Goal: Task Accomplishment & Management: Manage account settings

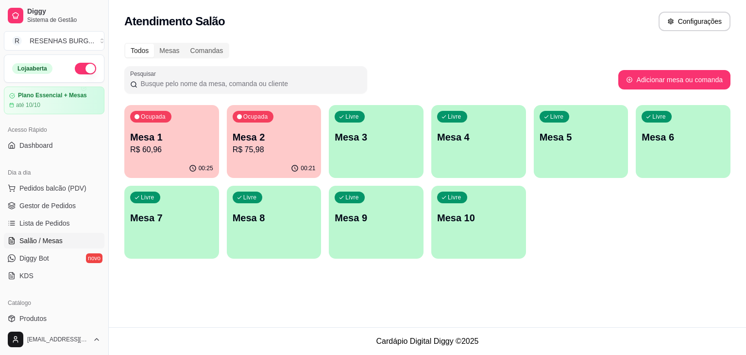
click at [185, 141] on p "Mesa 1" at bounding box center [171, 137] width 83 height 14
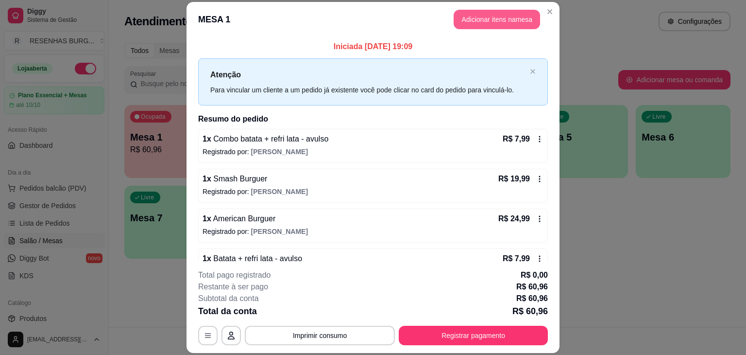
click at [483, 24] on button "Adicionar itens na mesa" at bounding box center [497, 19] width 86 height 19
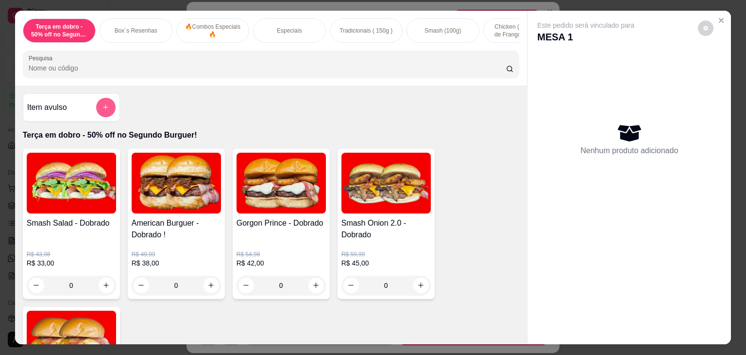
click at [102, 111] on icon "add-separate-item" at bounding box center [105, 106] width 7 height 7
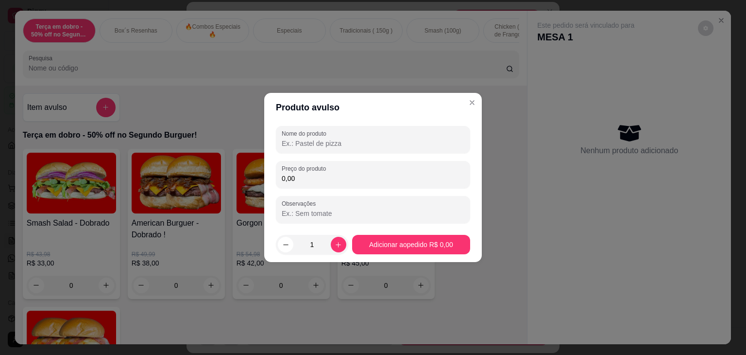
click at [355, 142] on input "Nome do produto" at bounding box center [373, 143] width 183 height 10
type input "m"
type input "MILKSHAKE PROMOCIONAL"
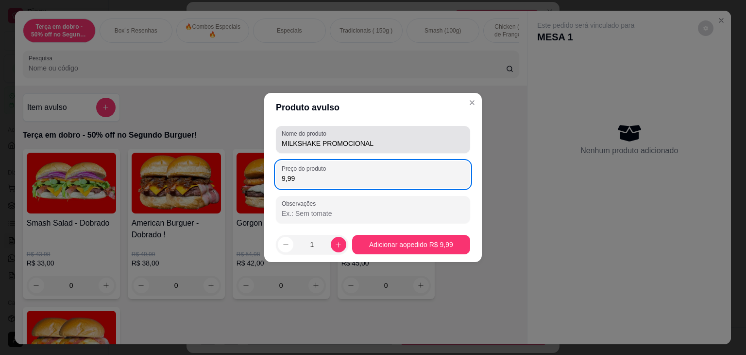
type input "9,99"
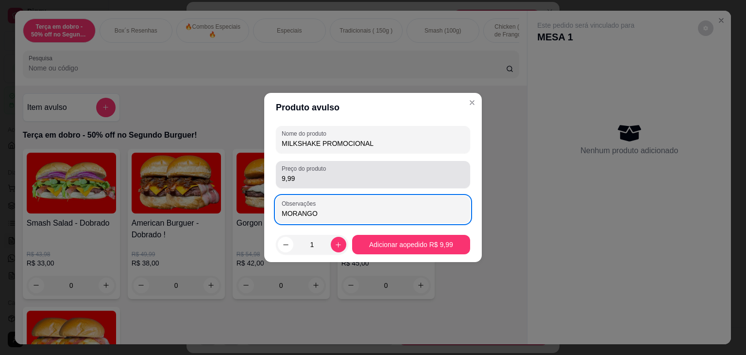
type input "MORANGO"
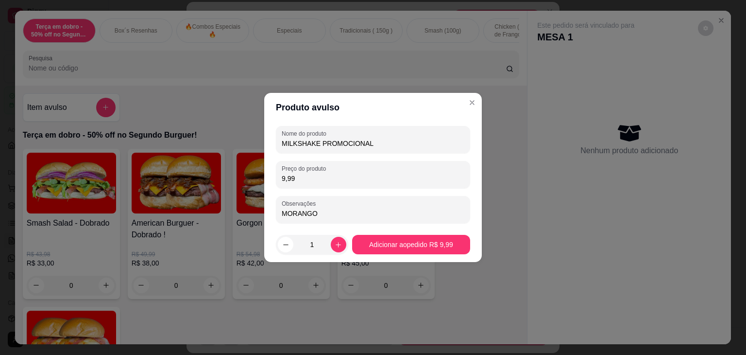
drag, startPoint x: 305, startPoint y: 182, endPoint x: 278, endPoint y: 182, distance: 27.2
click at [279, 182] on div "Preço do produto 9,99" at bounding box center [373, 174] width 194 height 27
type input "10,00"
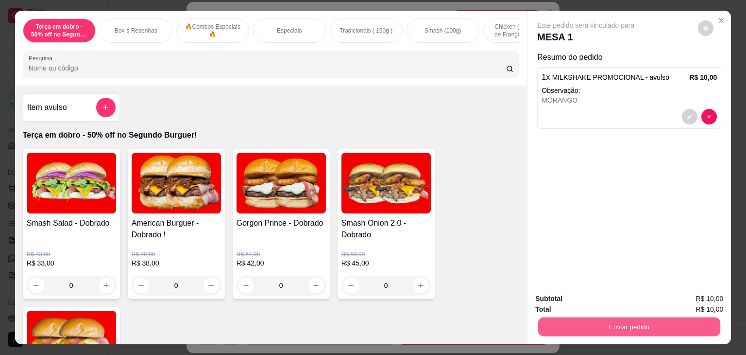
click at [624, 325] on button "Enviar pedido" at bounding box center [629, 326] width 182 height 19
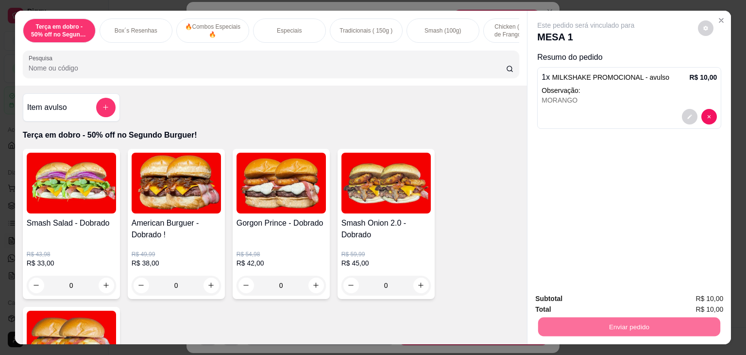
click at [702, 289] on button "Enviar pedido" at bounding box center [700, 298] width 57 height 19
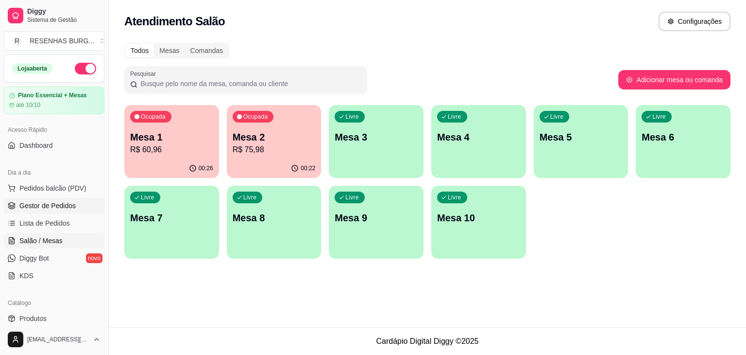
drag, startPoint x: 50, startPoint y: 205, endPoint x: 61, endPoint y: 204, distance: 11.7
click at [50, 205] on span "Gestor de Pedidos" at bounding box center [47, 206] width 56 height 10
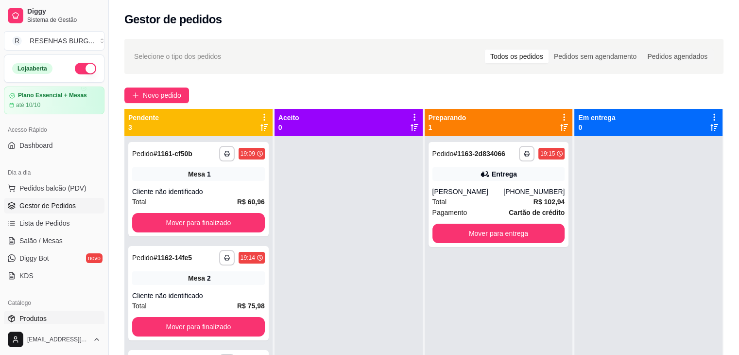
click at [36, 313] on span "Produtos" at bounding box center [32, 318] width 27 height 10
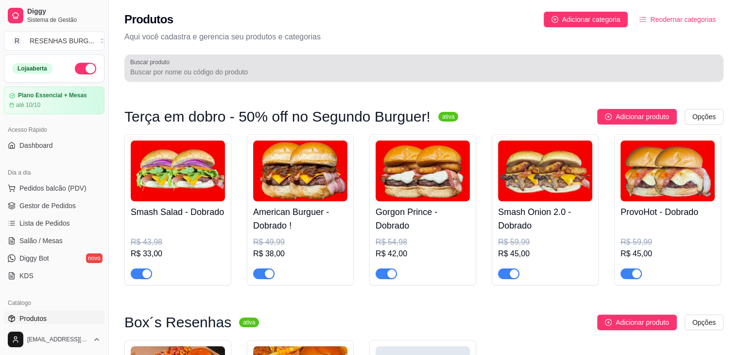
click at [223, 69] on input "Buscar produto" at bounding box center [423, 72] width 587 height 10
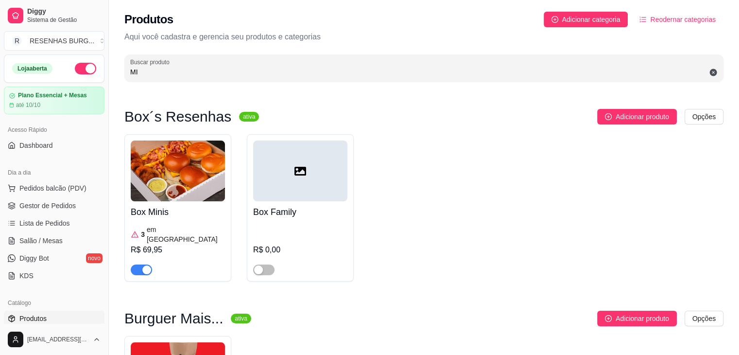
type input "M"
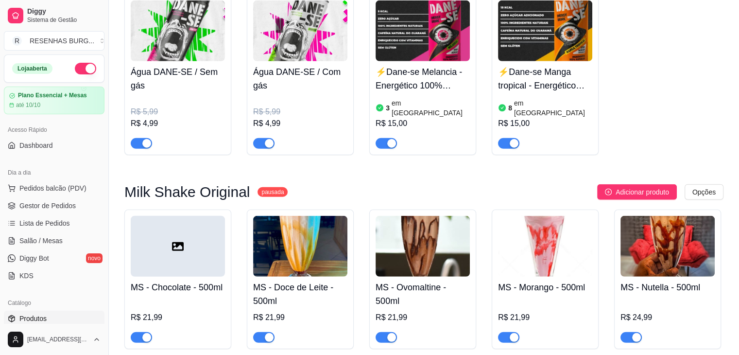
scroll to position [2671, 0]
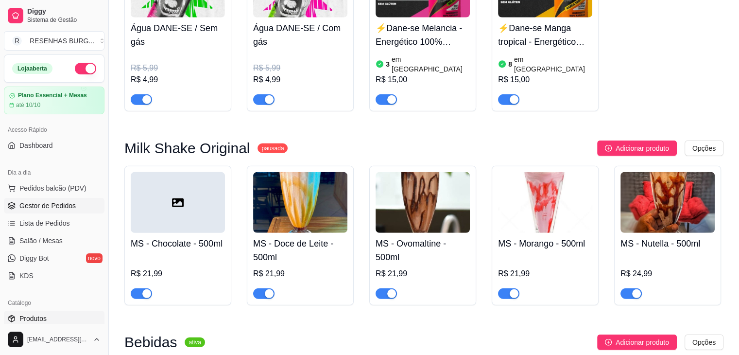
click at [41, 206] on span "Gestor de Pedidos" at bounding box center [47, 206] width 56 height 10
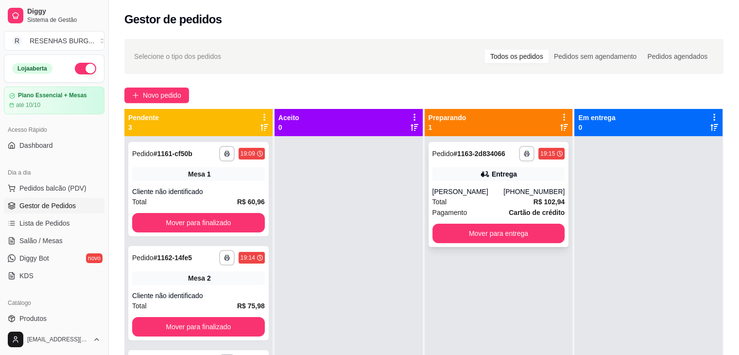
click at [471, 190] on div "[PERSON_NAME]" at bounding box center [467, 192] width 71 height 10
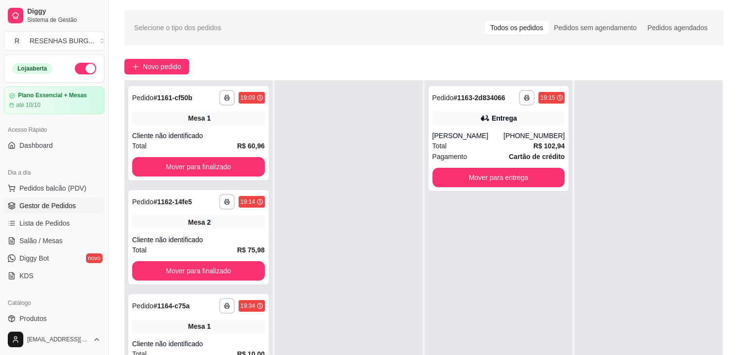
scroll to position [97, 0]
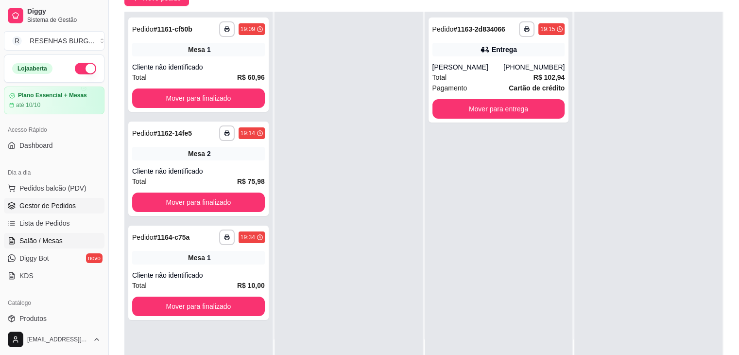
click at [56, 240] on span "Salão / Mesas" at bounding box center [40, 241] width 43 height 10
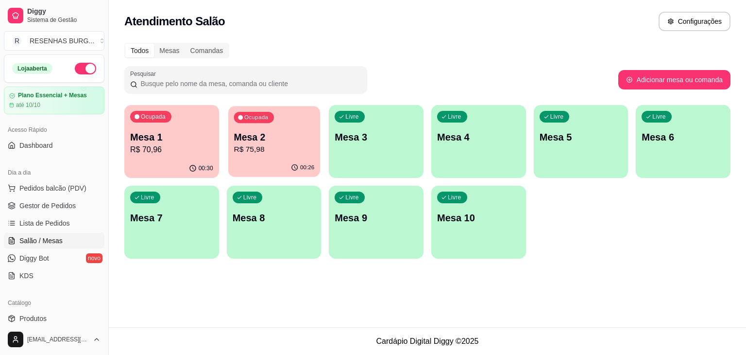
click at [293, 144] on p "R$ 75,98" at bounding box center [274, 149] width 81 height 11
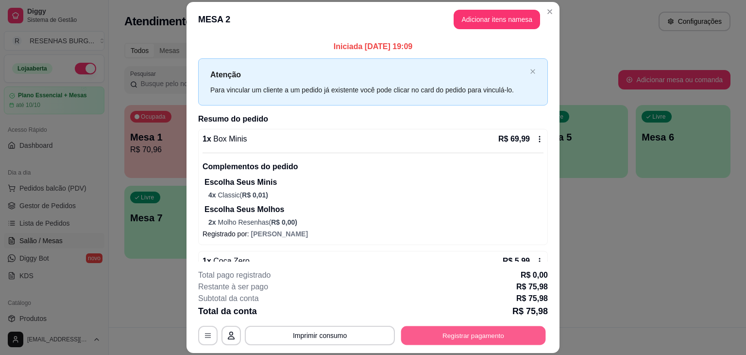
click at [433, 331] on button "Registrar pagamento" at bounding box center [473, 335] width 145 height 19
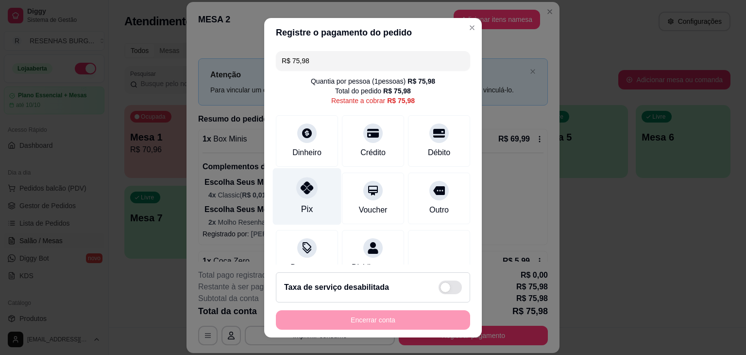
click at [316, 200] on div "Pix" at bounding box center [307, 196] width 68 height 57
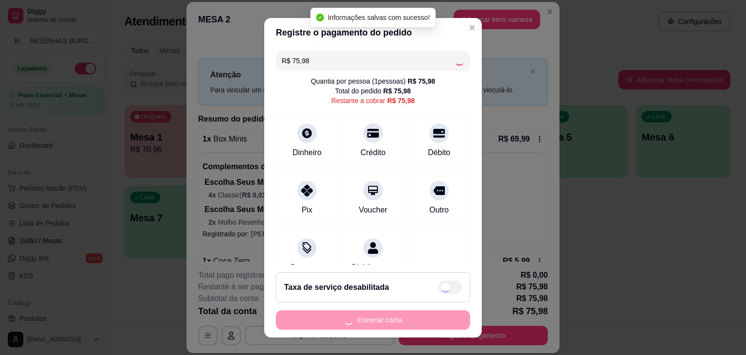
type input "R$ 0,00"
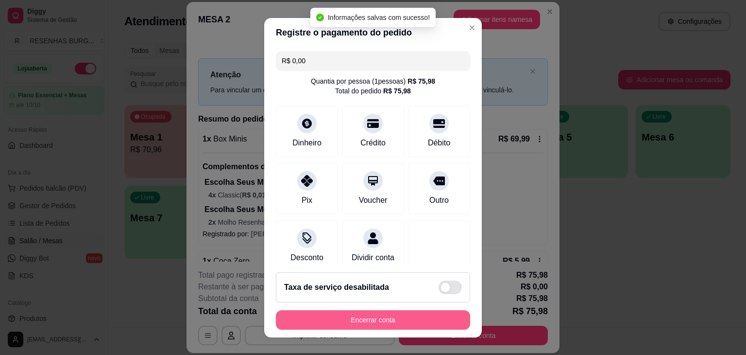
click at [427, 315] on button "Encerrar conta" at bounding box center [373, 319] width 194 height 19
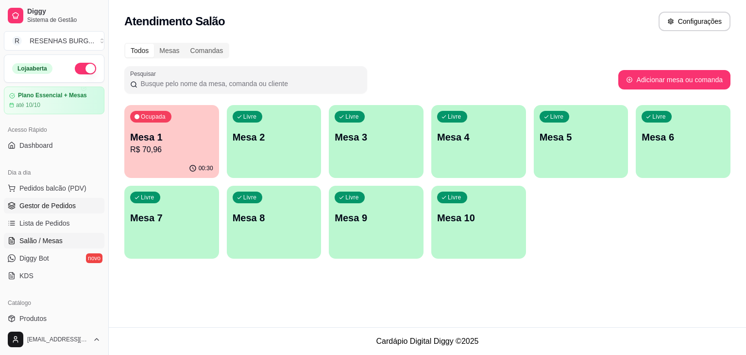
click at [68, 204] on span "Gestor de Pedidos" at bounding box center [47, 206] width 56 height 10
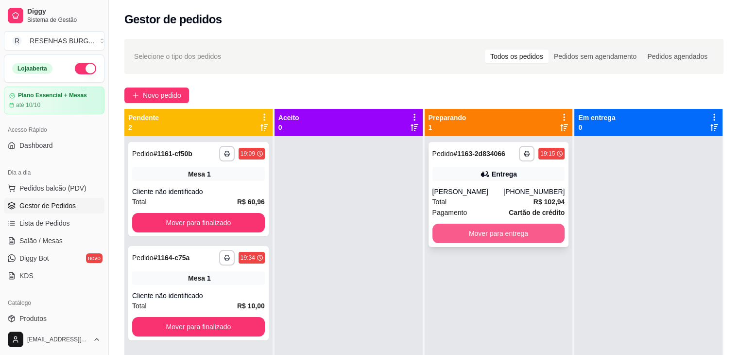
click at [497, 241] on button "Mover para entrega" at bounding box center [498, 232] width 133 height 19
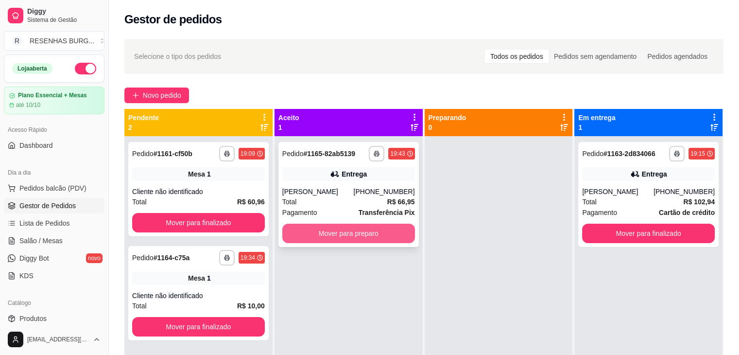
click at [342, 238] on button "Mover para preparo" at bounding box center [348, 232] width 133 height 19
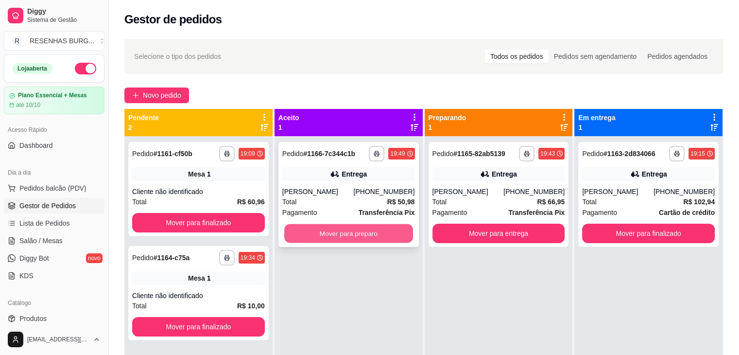
click at [335, 236] on button "Mover para preparo" at bounding box center [348, 233] width 129 height 19
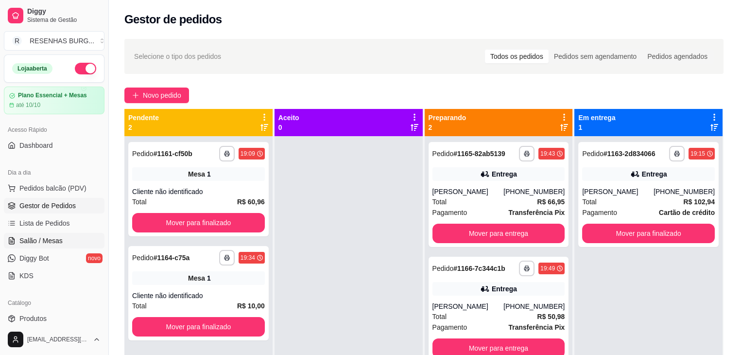
click at [54, 234] on link "Salão / Mesas" at bounding box center [54, 241] width 101 height 16
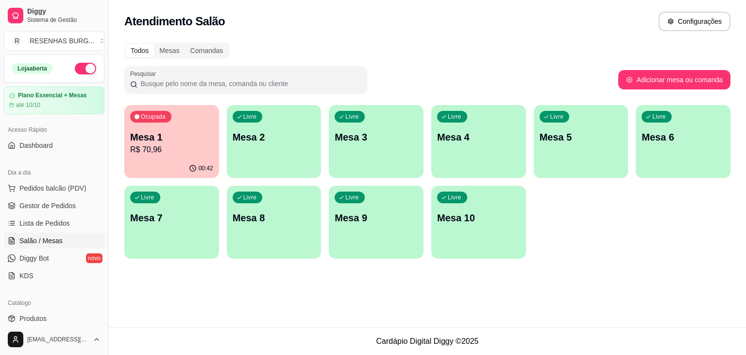
click at [167, 137] on p "Mesa 1" at bounding box center [171, 137] width 83 height 14
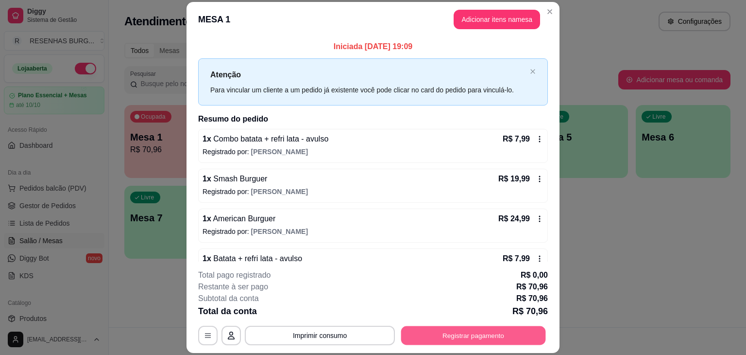
click at [454, 331] on button "Registrar pagamento" at bounding box center [473, 335] width 145 height 19
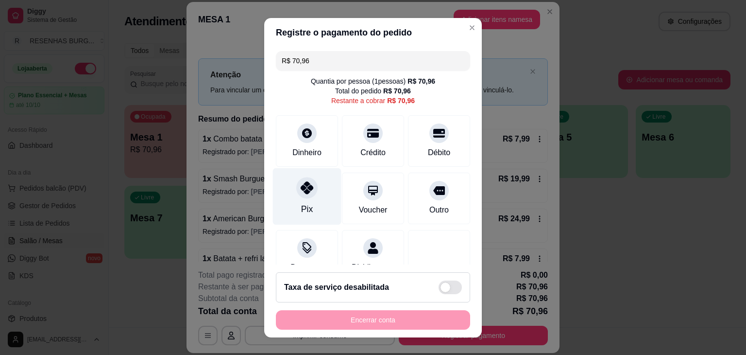
click at [301, 185] on icon at bounding box center [307, 187] width 13 height 13
type input "R$ 0,00"
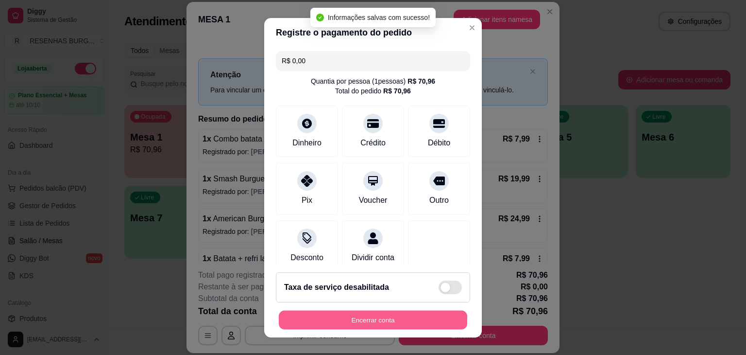
click at [403, 319] on button "Encerrar conta" at bounding box center [373, 319] width 188 height 19
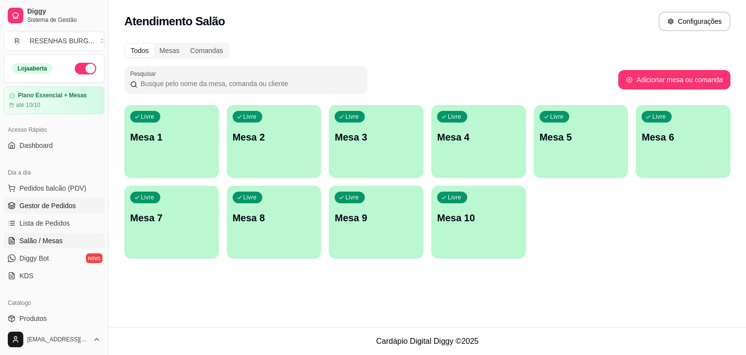
click at [46, 207] on span "Gestor de Pedidos" at bounding box center [47, 206] width 56 height 10
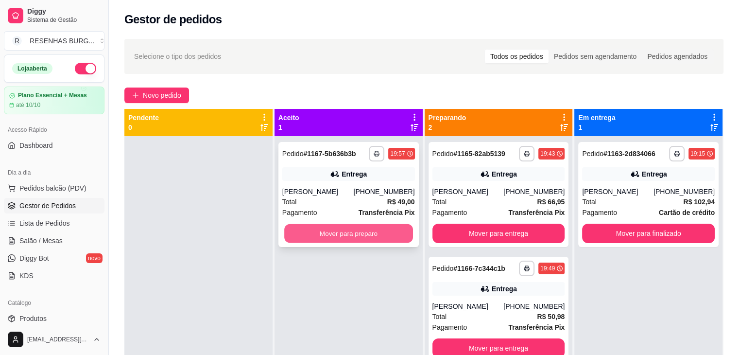
click at [323, 231] on button "Mover para preparo" at bounding box center [348, 233] width 129 height 19
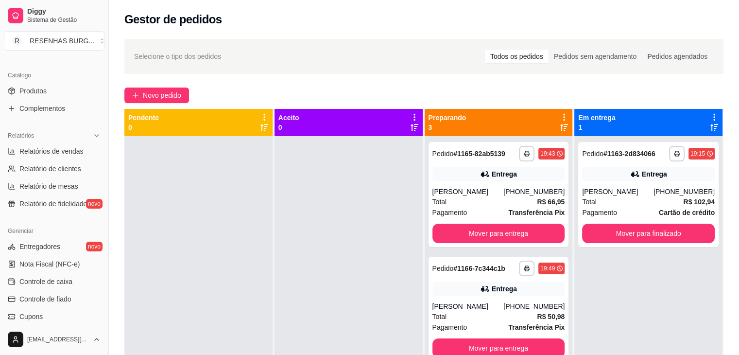
scroll to position [243, 0]
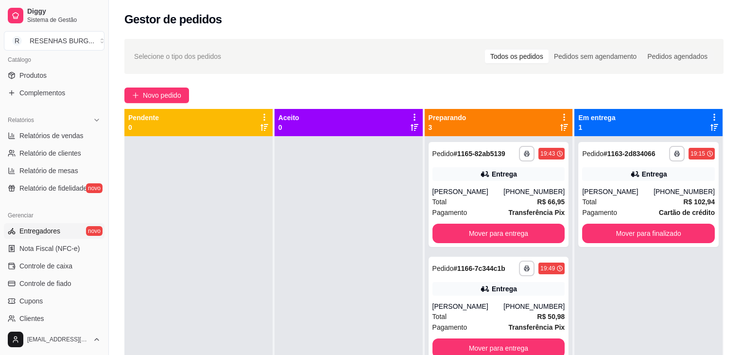
click at [49, 229] on span "Entregadores" at bounding box center [39, 231] width 41 height 10
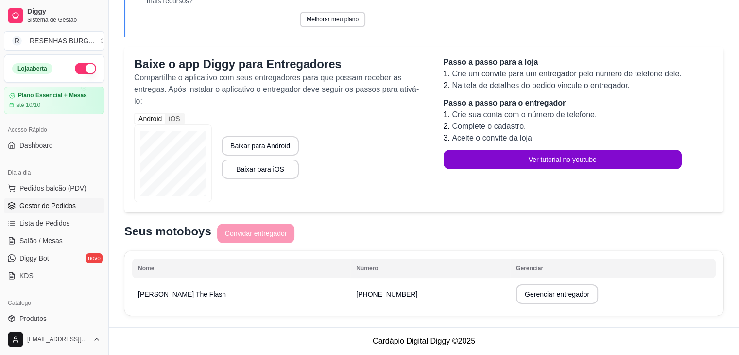
click at [51, 203] on span "Gestor de Pedidos" at bounding box center [47, 206] width 56 height 10
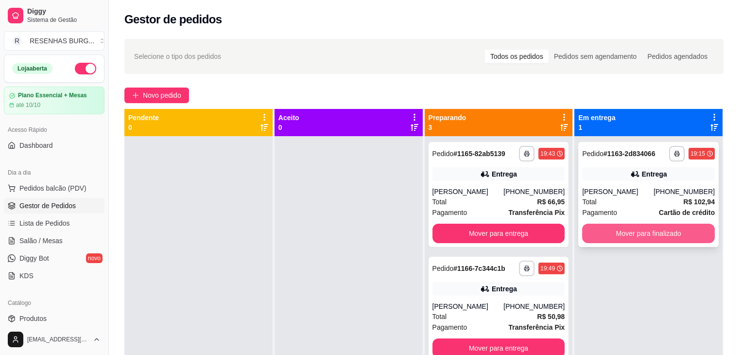
click at [634, 243] on button "Mover para finalizado" at bounding box center [648, 232] width 133 height 19
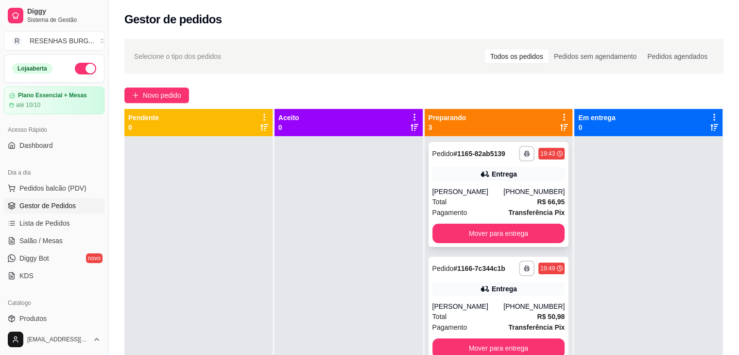
click at [473, 189] on div "[PERSON_NAME]" at bounding box center [467, 192] width 71 height 10
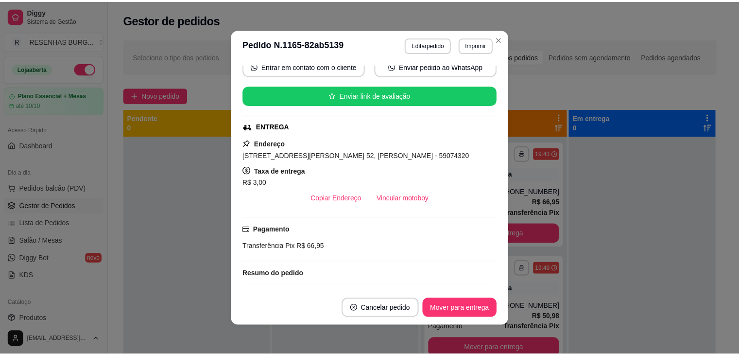
scroll to position [194, 0]
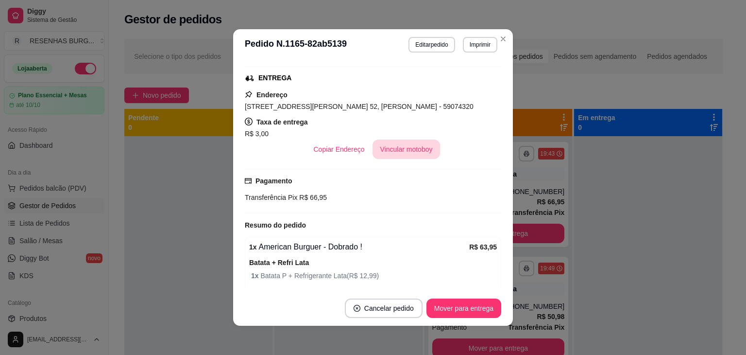
click at [400, 144] on button "Vincular motoboy" at bounding box center [407, 148] width 68 height 19
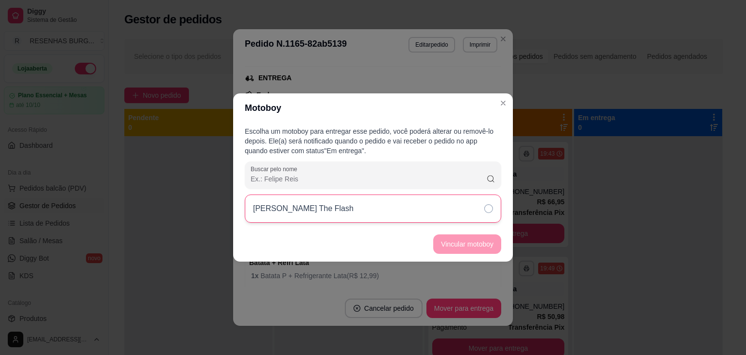
click at [440, 220] on div "[PERSON_NAME] The Flash" at bounding box center [373, 208] width 256 height 28
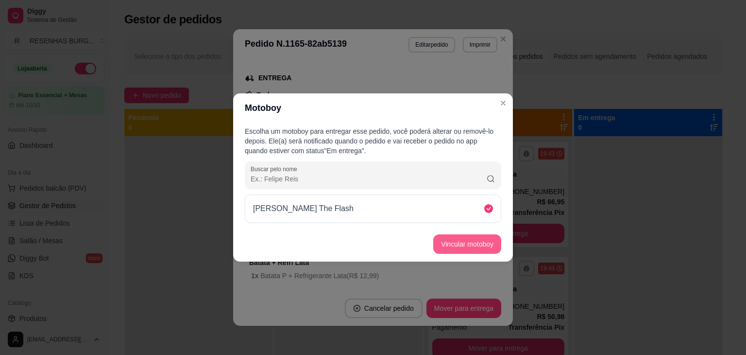
click at [473, 246] on button "Vincular motoboy" at bounding box center [467, 243] width 68 height 19
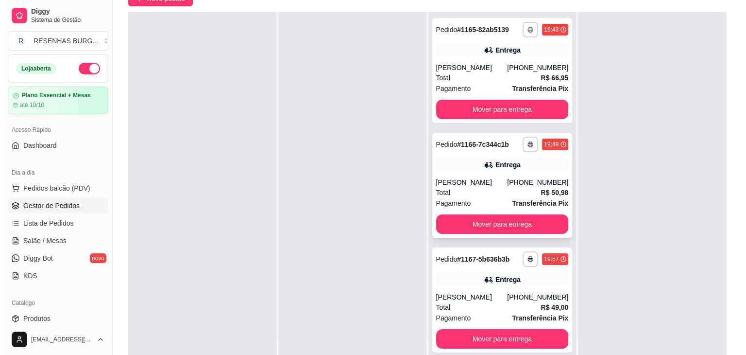
scroll to position [97, 0]
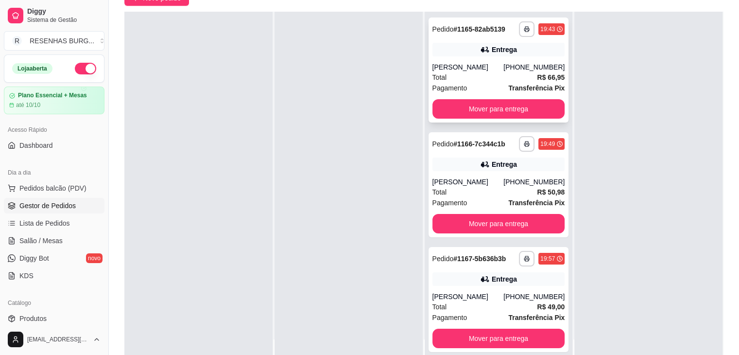
click at [493, 73] on div "Total R$ 66,95" at bounding box center [498, 77] width 133 height 11
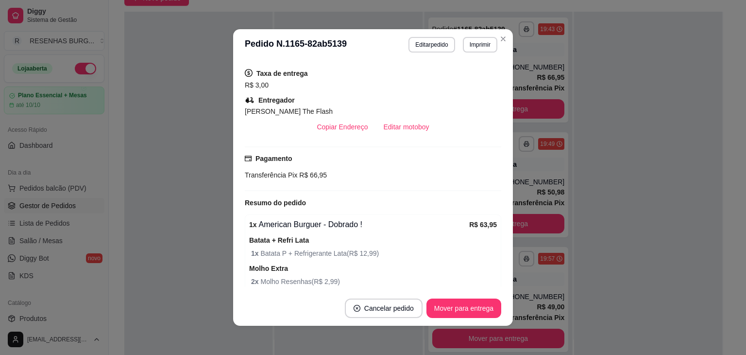
scroll to position [291, 0]
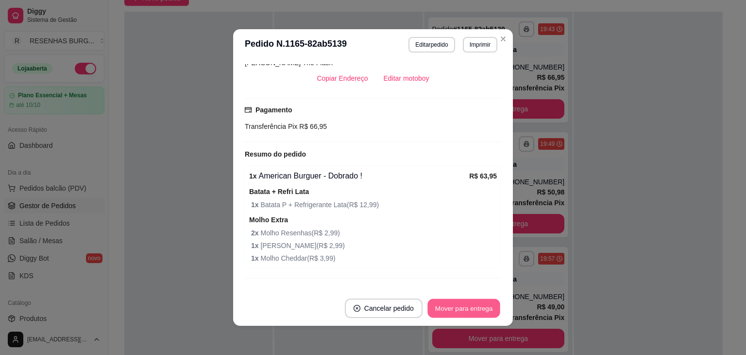
click at [465, 309] on button "Mover para entrega" at bounding box center [463, 308] width 73 height 19
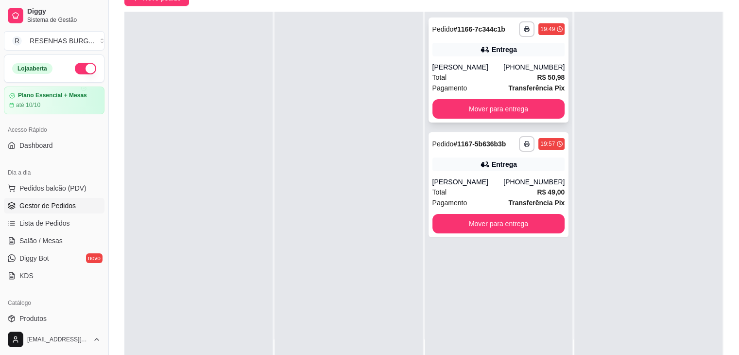
click at [495, 70] on div "[PERSON_NAME]" at bounding box center [467, 67] width 71 height 10
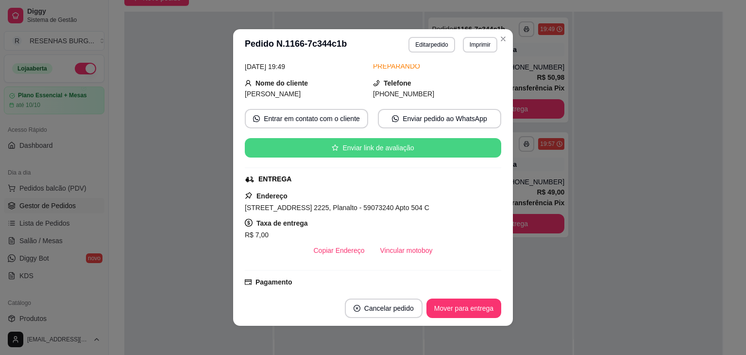
scroll to position [97, 0]
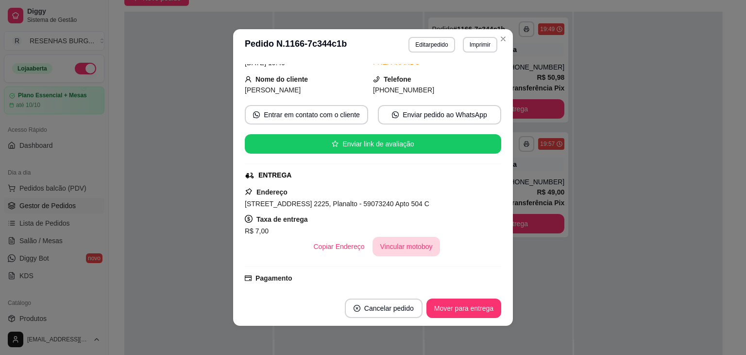
click at [383, 239] on button "Vincular motoboy" at bounding box center [407, 246] width 68 height 19
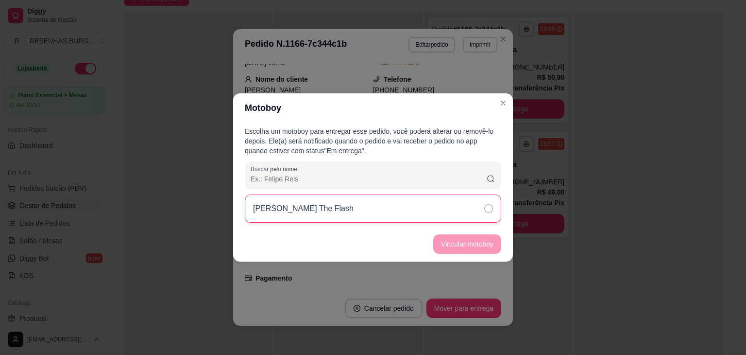
click at [442, 209] on div "[PERSON_NAME] The Flash" at bounding box center [373, 208] width 256 height 28
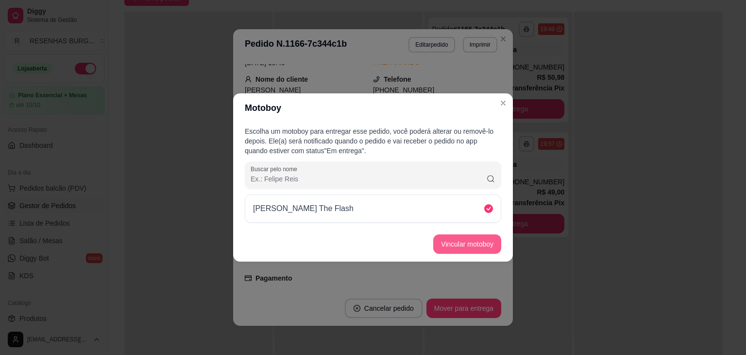
click at [449, 243] on button "Vincular motoboy" at bounding box center [467, 243] width 68 height 19
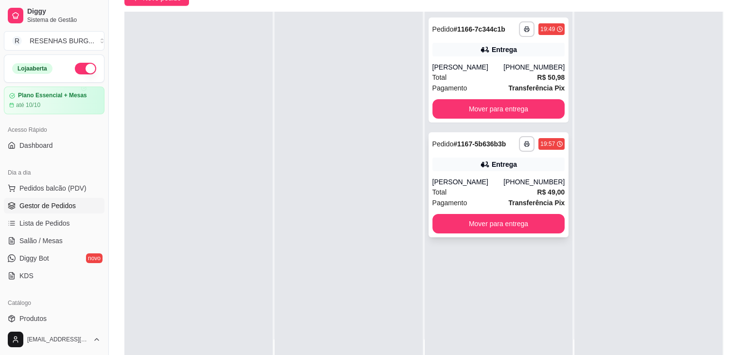
click at [491, 176] on div "**********" at bounding box center [498, 184] width 140 height 105
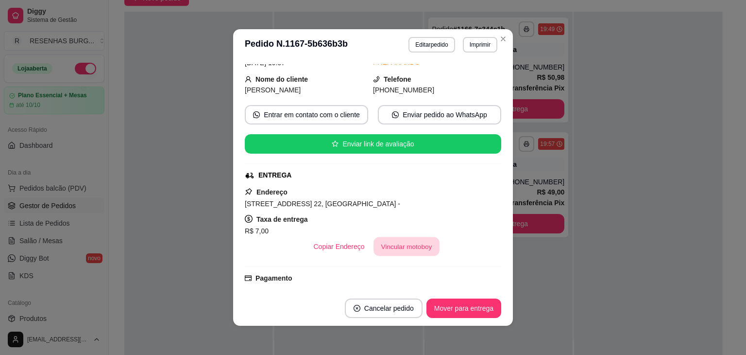
click at [391, 254] on button "Vincular motoboy" at bounding box center [407, 246] width 66 height 19
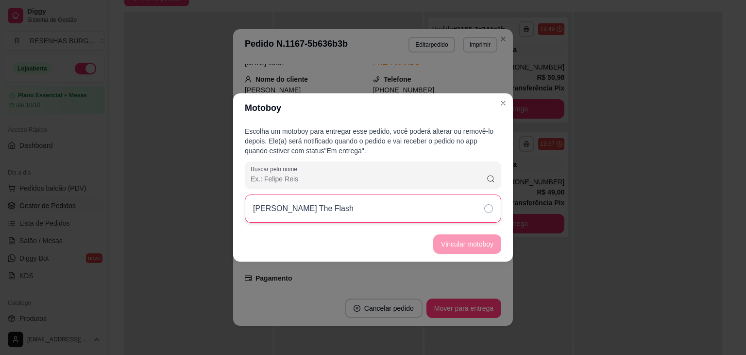
click at [449, 204] on div "[PERSON_NAME] The Flash" at bounding box center [373, 208] width 256 height 28
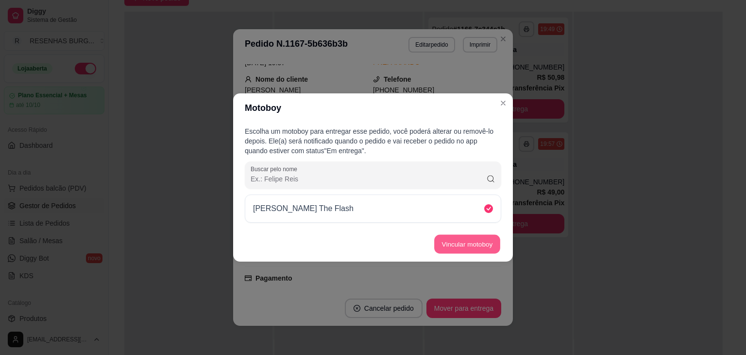
click at [455, 244] on button "Vincular motoboy" at bounding box center [467, 244] width 66 height 19
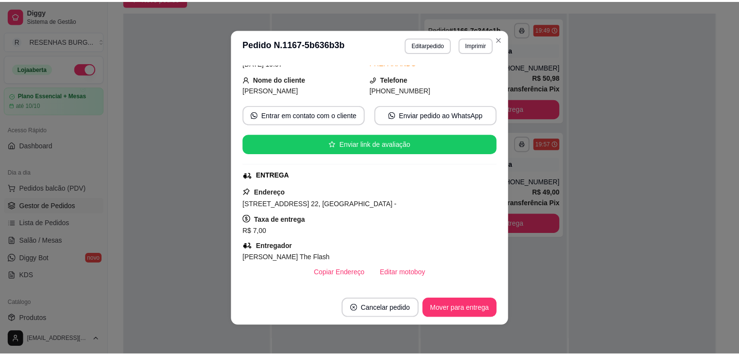
scroll to position [50, 0]
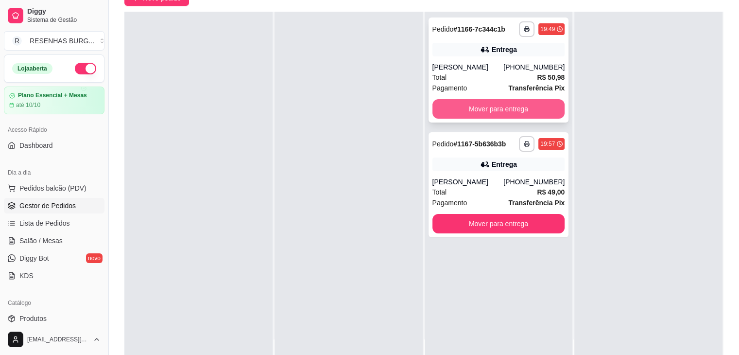
click at [481, 102] on button "Mover para entrega" at bounding box center [498, 108] width 133 height 19
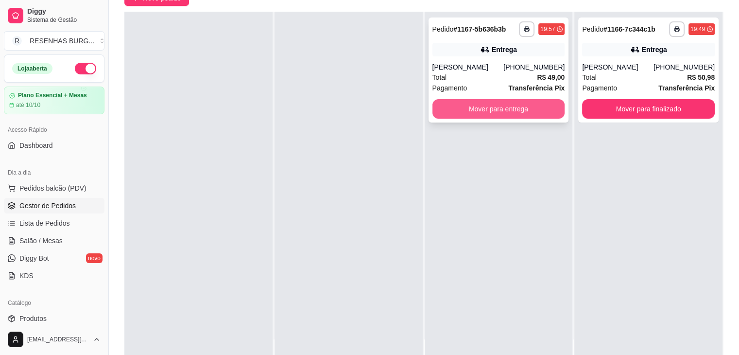
click at [486, 106] on button "Mover para entrega" at bounding box center [498, 108] width 133 height 19
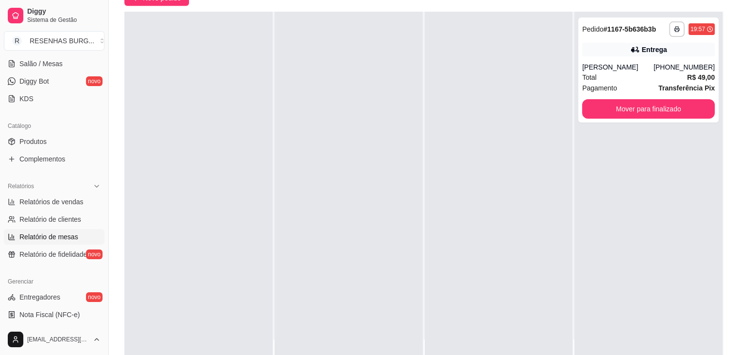
scroll to position [194, 0]
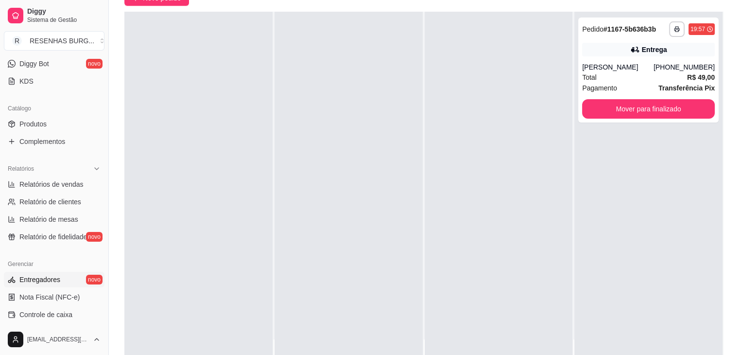
click at [56, 277] on span "Entregadores" at bounding box center [39, 279] width 41 height 10
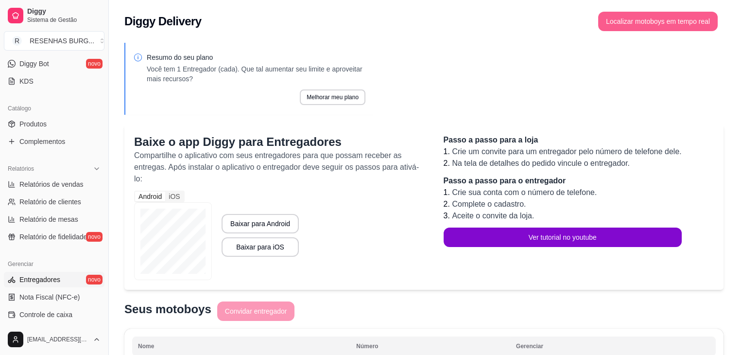
click at [664, 23] on button "Localizar motoboys em tempo real" at bounding box center [657, 21] width 119 height 19
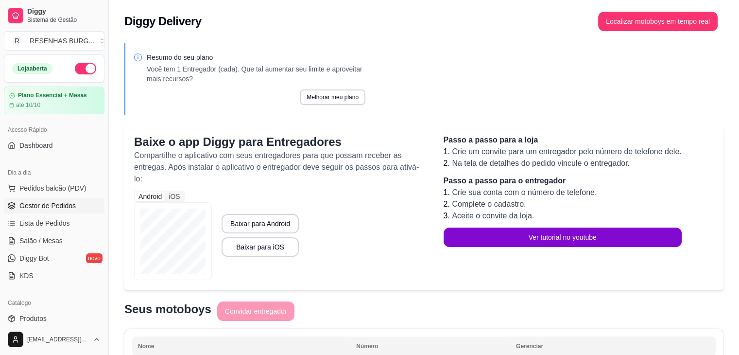
click at [49, 201] on span "Gestor de Pedidos" at bounding box center [47, 206] width 56 height 10
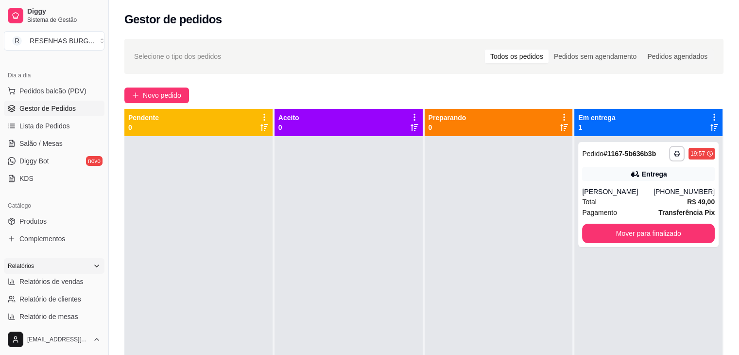
scroll to position [194, 0]
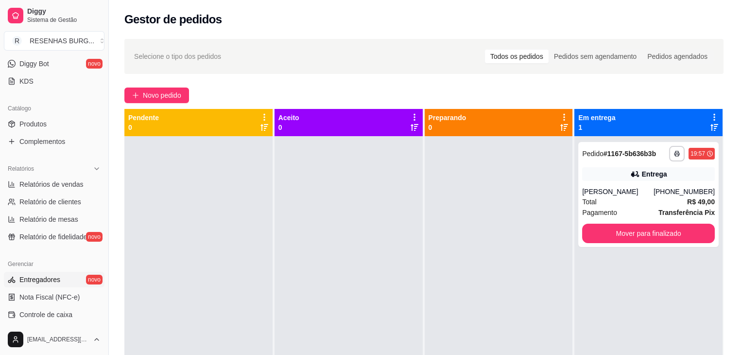
click at [54, 277] on span "Entregadores" at bounding box center [39, 279] width 41 height 10
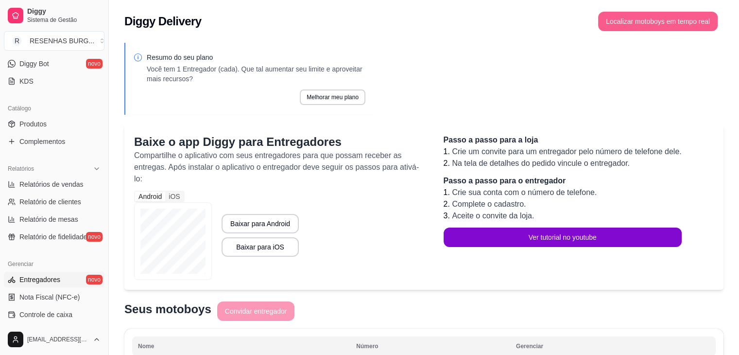
click at [699, 20] on button "Localizar motoboys em tempo real" at bounding box center [657, 21] width 119 height 19
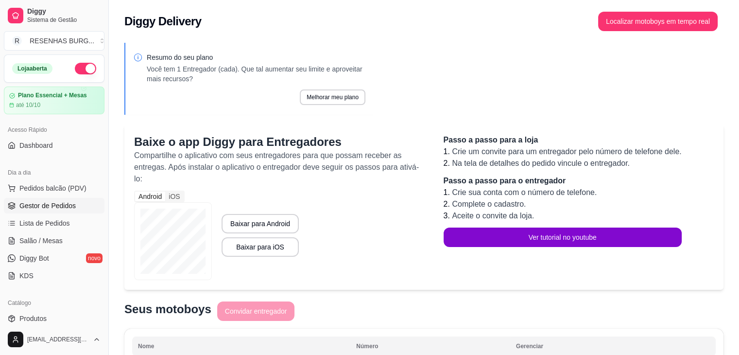
click at [37, 209] on span "Gestor de Pedidos" at bounding box center [47, 206] width 56 height 10
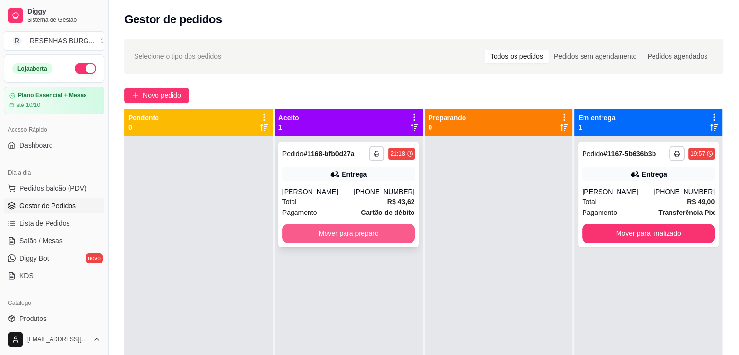
click at [352, 238] on button "Mover para preparo" at bounding box center [348, 232] width 133 height 19
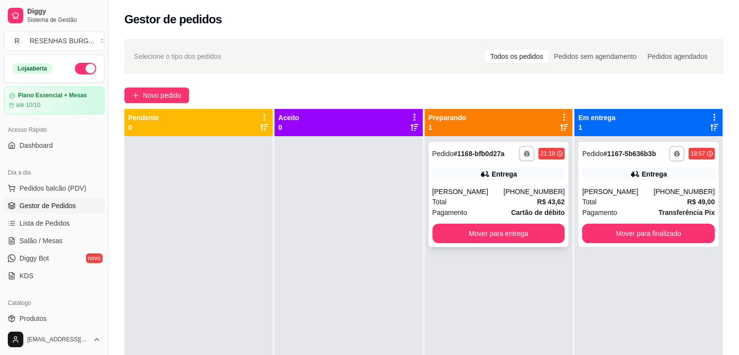
click at [480, 184] on div "**********" at bounding box center [498, 194] width 140 height 105
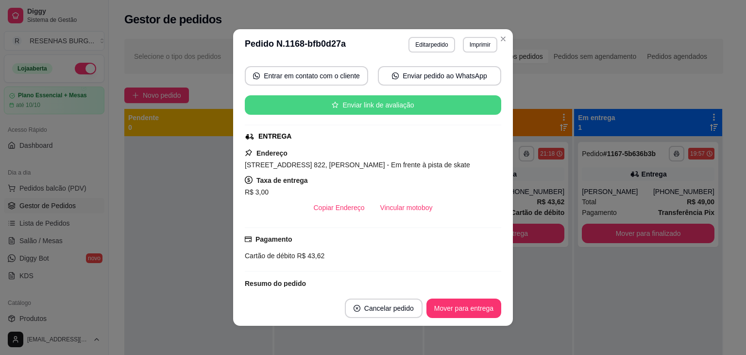
scroll to position [146, 0]
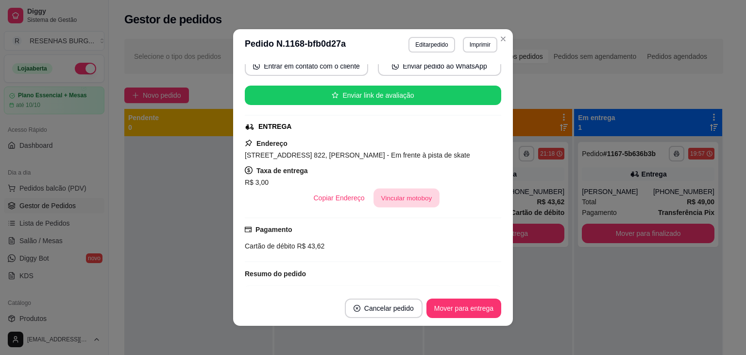
click at [402, 203] on button "Vincular motoboy" at bounding box center [407, 197] width 66 height 19
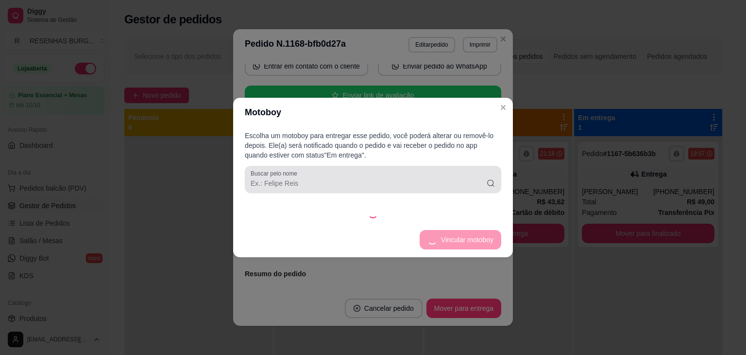
click at [470, 185] on input "Buscar pelo nome" at bounding box center [369, 183] width 236 height 10
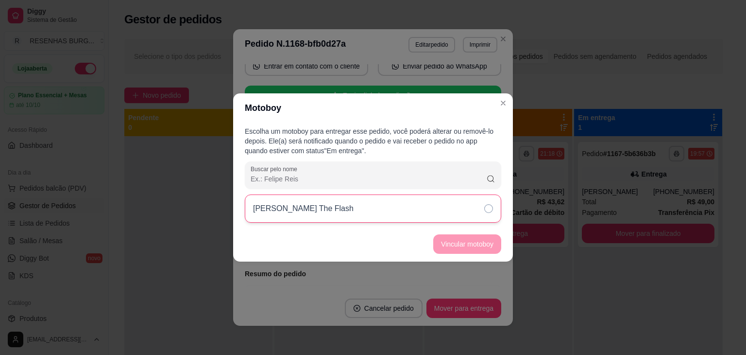
click at [470, 204] on div "[PERSON_NAME] The Flash" at bounding box center [373, 208] width 256 height 28
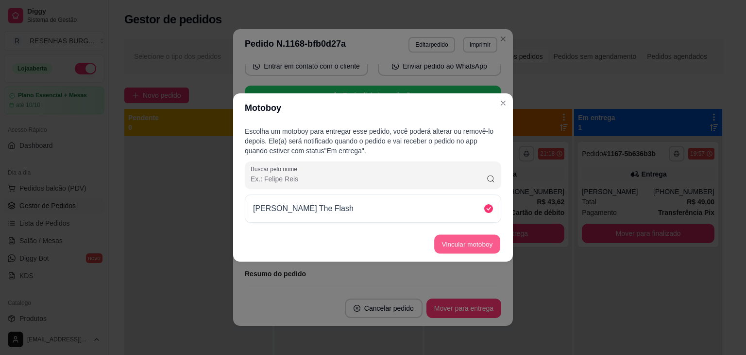
click at [480, 238] on button "Vincular motoboy" at bounding box center [467, 244] width 66 height 19
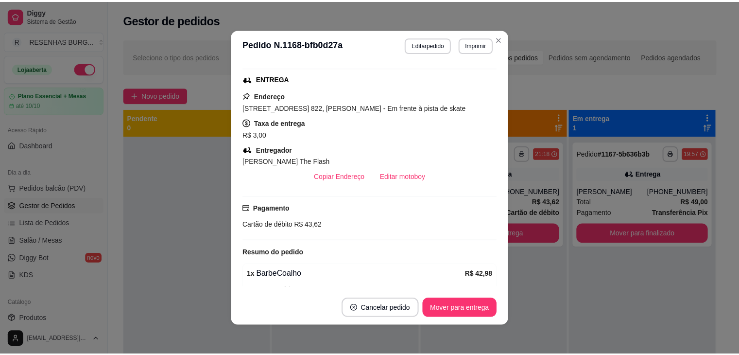
scroll to position [98, 0]
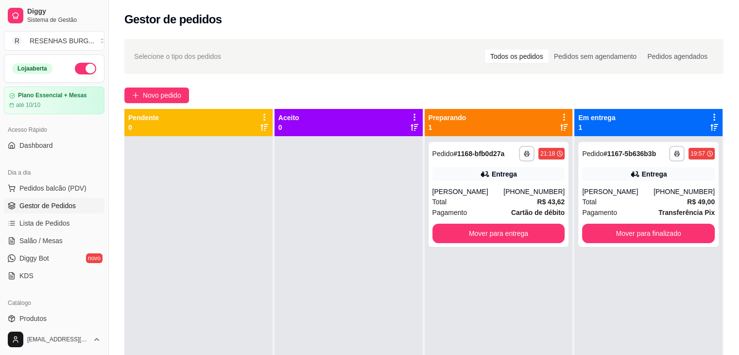
drag, startPoint x: 64, startPoint y: 314, endPoint x: 68, endPoint y: 308, distance: 7.3
click at [64, 314] on link "Produtos" at bounding box center [54, 318] width 101 height 16
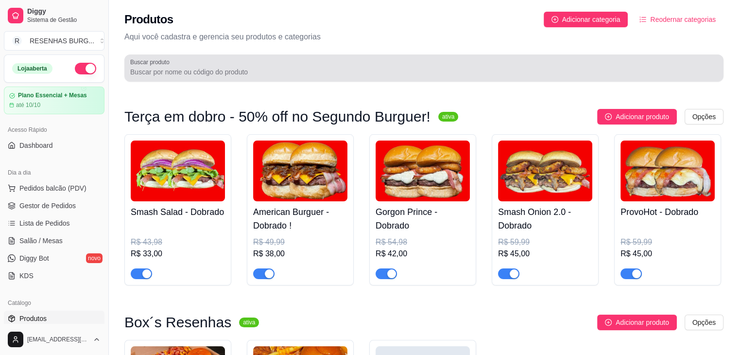
click at [279, 61] on div at bounding box center [423, 67] width 587 height 19
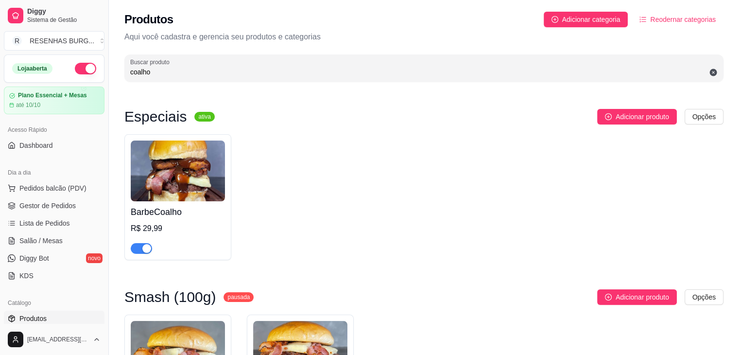
type input "coalho"
click at [144, 253] on span "button" at bounding box center [141, 248] width 21 height 11
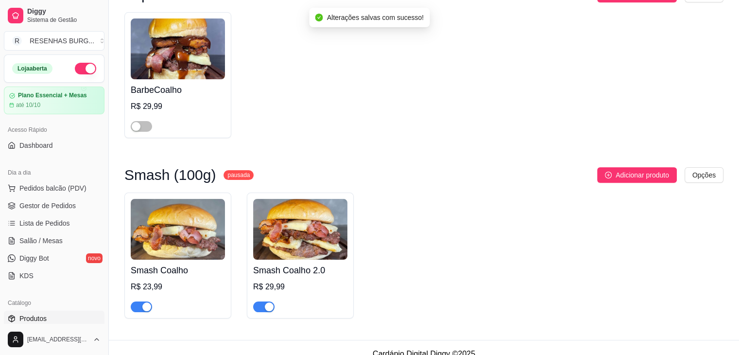
scroll to position [136, 0]
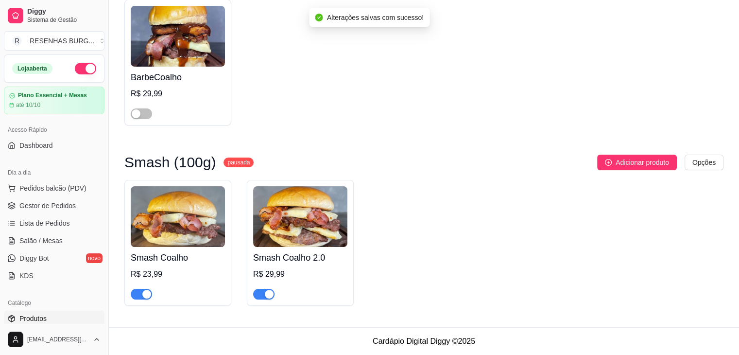
click at [138, 293] on span "button" at bounding box center [141, 294] width 21 height 11
click at [260, 290] on span "button" at bounding box center [263, 294] width 21 height 11
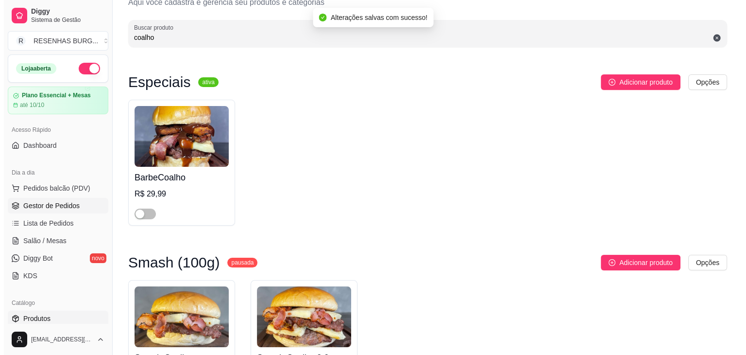
scroll to position [0, 0]
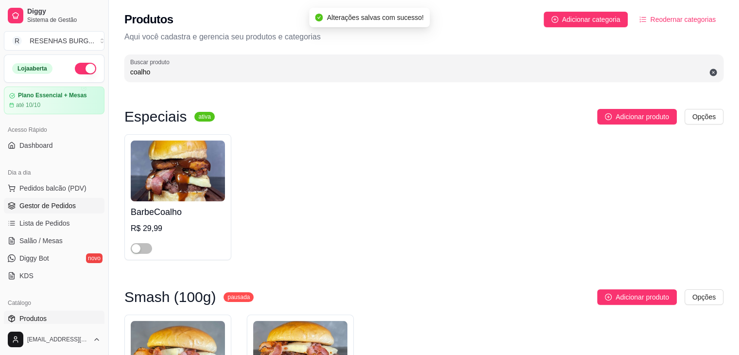
click at [54, 205] on span "Gestor de Pedidos" at bounding box center [47, 206] width 56 height 10
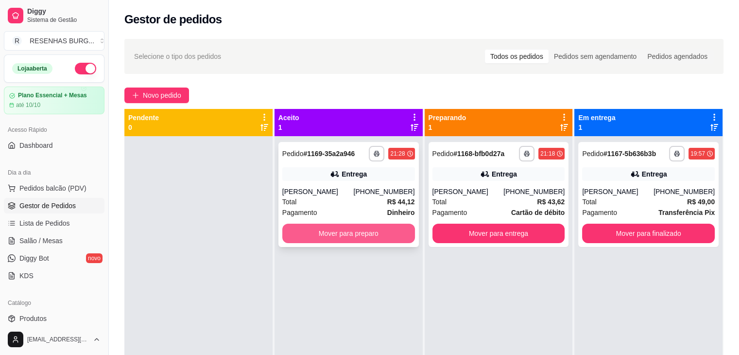
click at [379, 235] on button "Mover para preparo" at bounding box center [348, 232] width 133 height 19
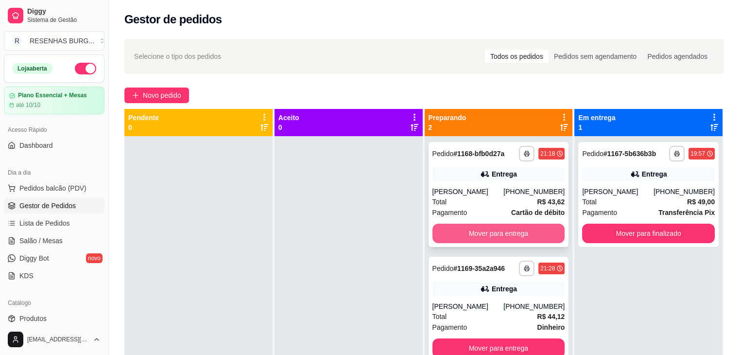
click at [510, 236] on button "Mover para entrega" at bounding box center [498, 232] width 133 height 19
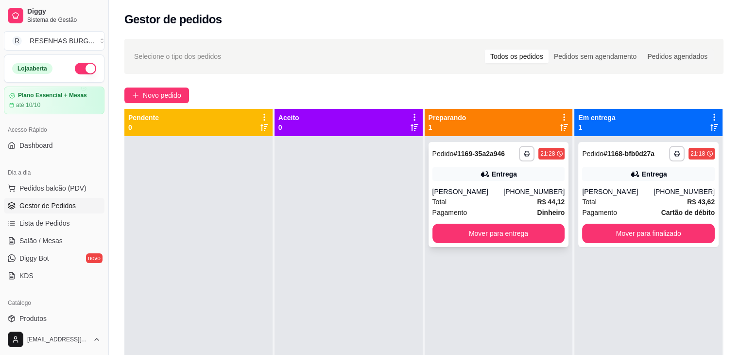
click at [469, 179] on div "Entrega" at bounding box center [498, 174] width 133 height 14
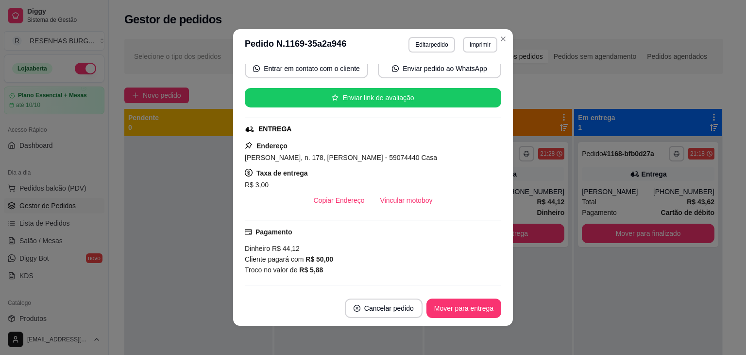
scroll to position [146, 0]
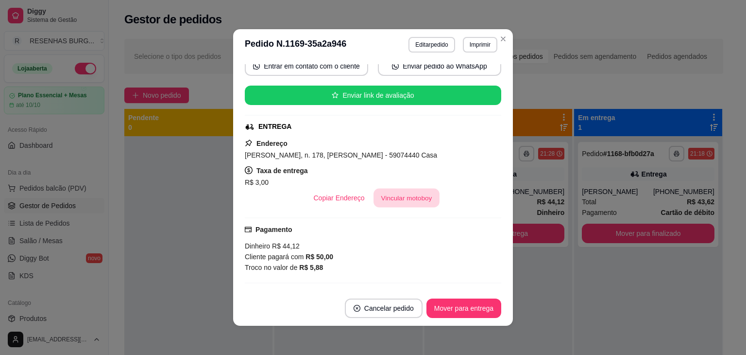
click at [406, 192] on button "Vincular motoboy" at bounding box center [407, 197] width 66 height 19
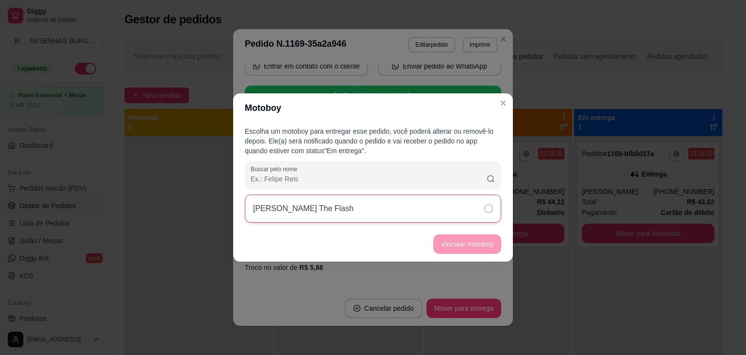
click at [433, 205] on div "[PERSON_NAME] The Flash" at bounding box center [373, 208] width 256 height 28
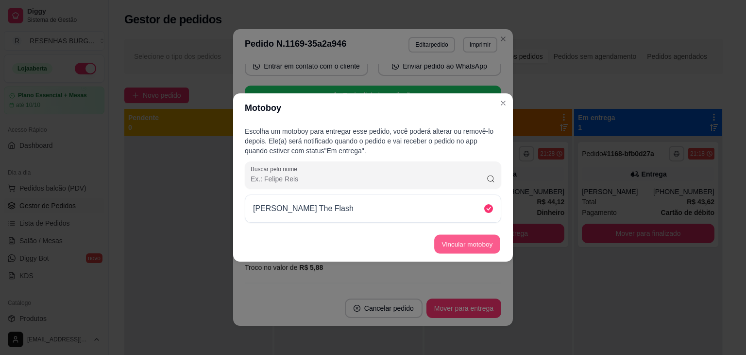
click at [453, 241] on button "Vincular motoboy" at bounding box center [467, 244] width 66 height 19
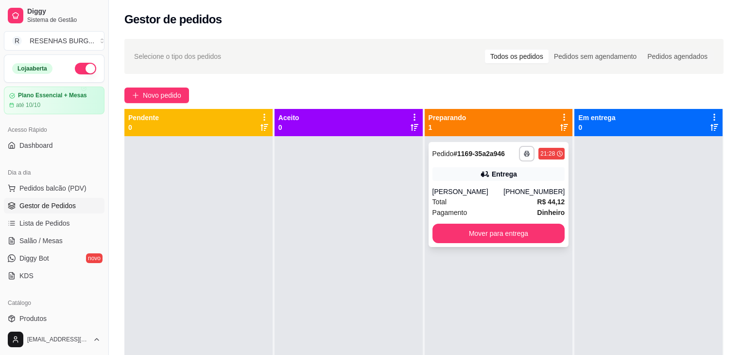
click at [520, 191] on div "[PHONE_NUMBER]" at bounding box center [533, 192] width 61 height 10
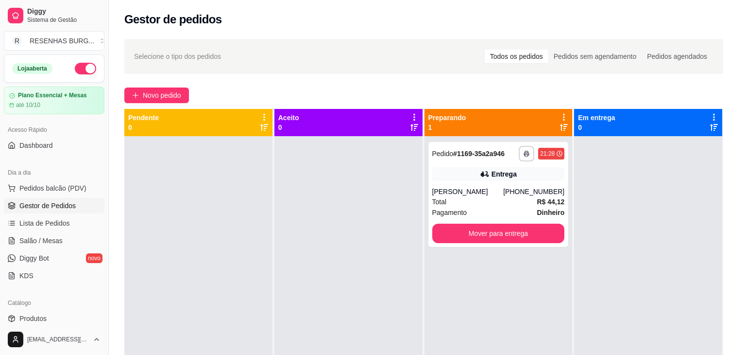
scroll to position [97, 0]
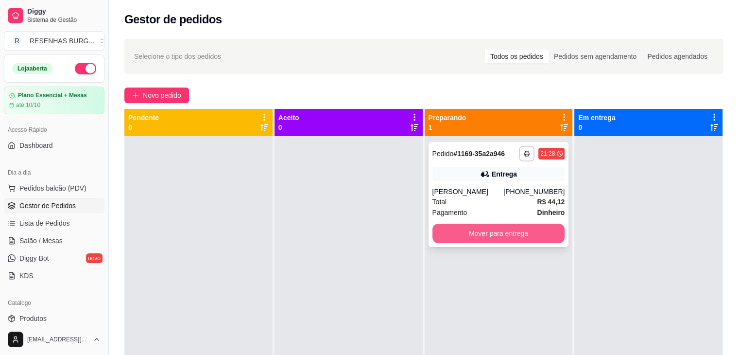
click at [474, 239] on button "Mover para entrega" at bounding box center [498, 232] width 133 height 19
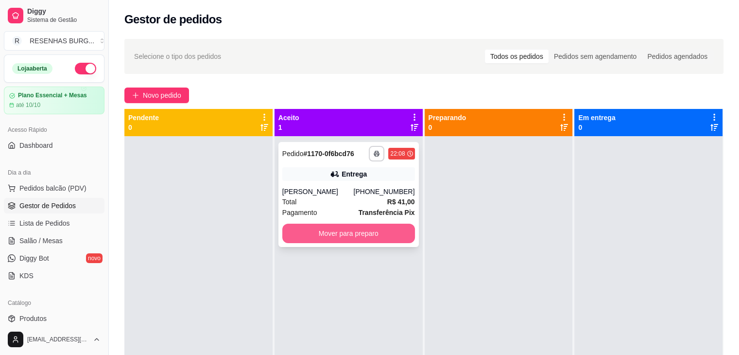
click at [337, 234] on button "Mover para preparo" at bounding box center [348, 232] width 133 height 19
click at [337, 234] on div "Mover para preparo" at bounding box center [348, 232] width 133 height 19
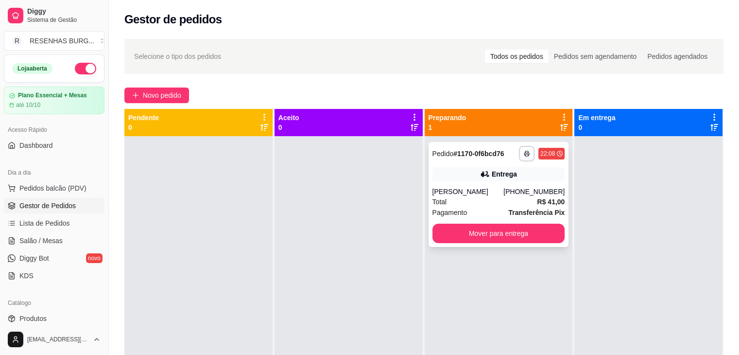
click at [476, 180] on div "Entrega" at bounding box center [498, 174] width 133 height 14
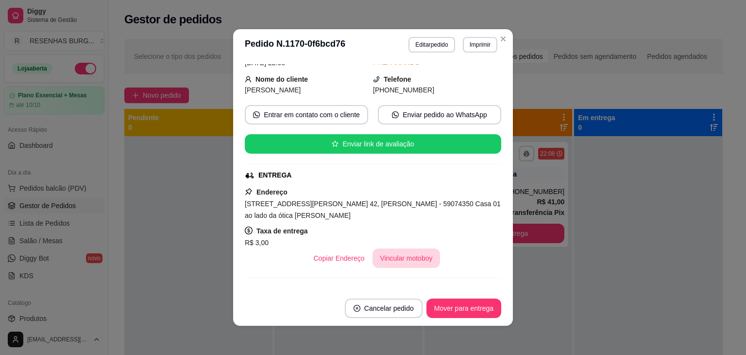
click at [399, 265] on button "Vincular motoboy" at bounding box center [407, 257] width 68 height 19
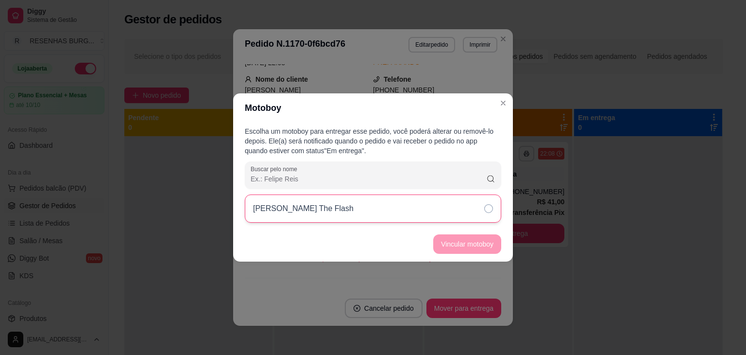
click at [411, 204] on div "[PERSON_NAME] The Flash" at bounding box center [373, 208] width 256 height 28
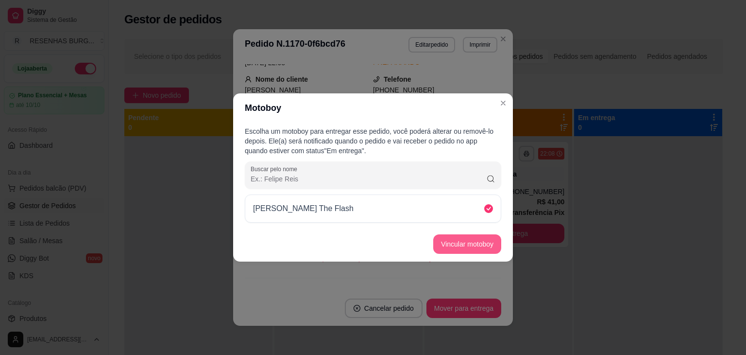
click at [451, 243] on button "Vincular motoboy" at bounding box center [467, 243] width 68 height 19
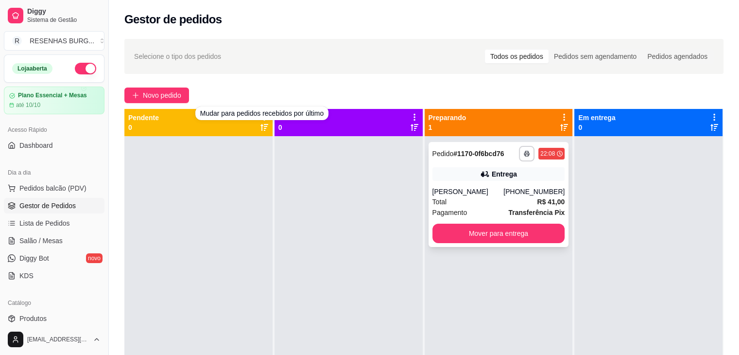
click at [544, 188] on div "[PHONE_NUMBER]" at bounding box center [533, 192] width 61 height 10
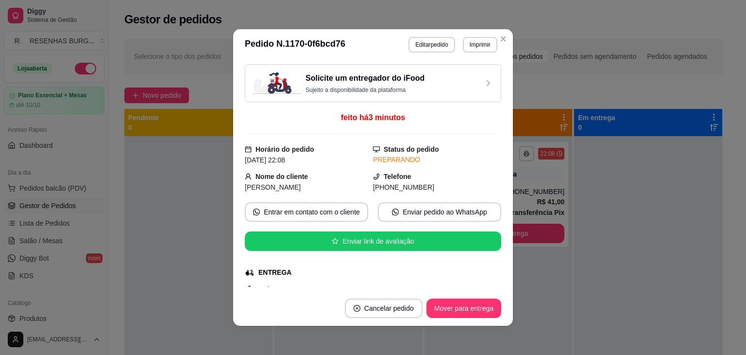
click at [437, 51] on button "Editar pedido" at bounding box center [431, 45] width 46 height 16
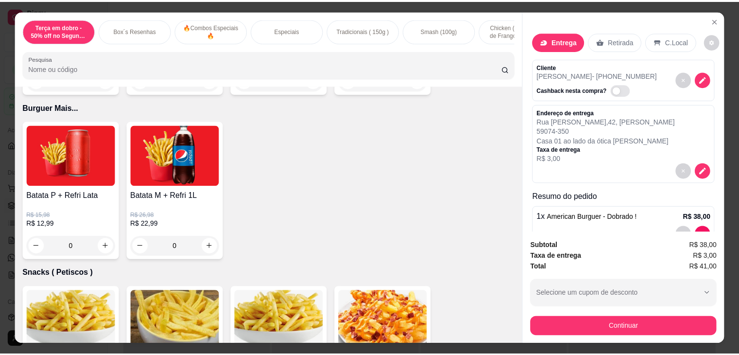
scroll to position [2040, 0]
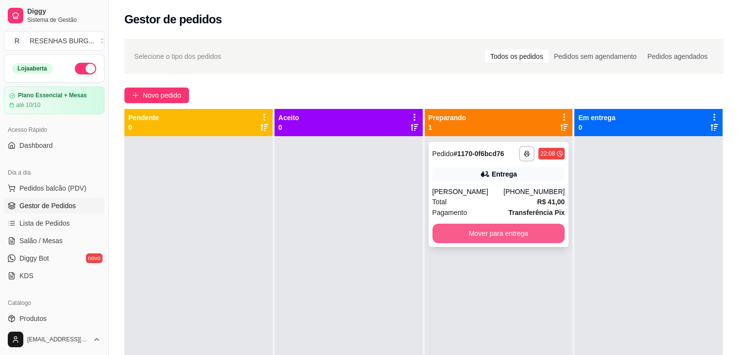
click at [493, 235] on button "Mover para entrega" at bounding box center [498, 232] width 133 height 19
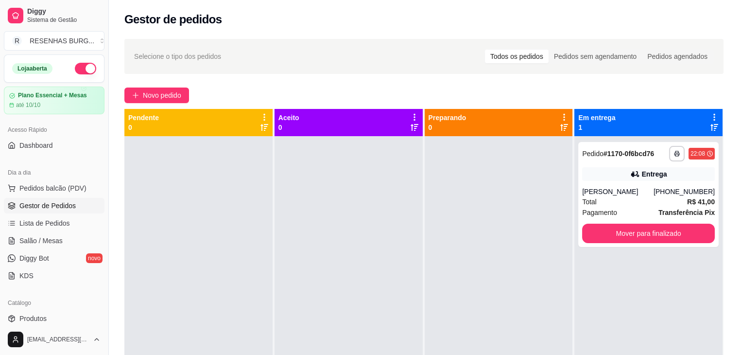
click at [82, 70] on button "button" at bounding box center [85, 69] width 21 height 12
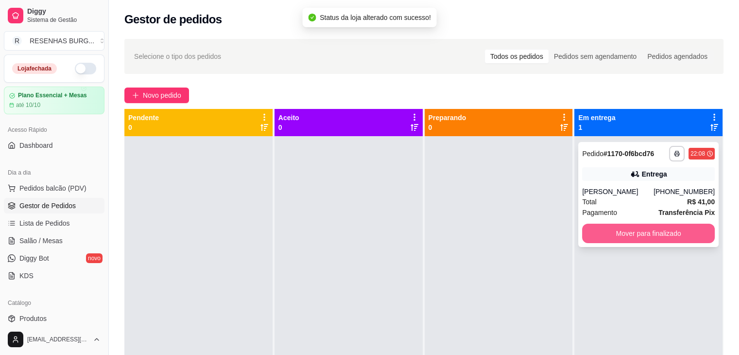
click at [622, 237] on button "Mover para finalizado" at bounding box center [648, 232] width 133 height 19
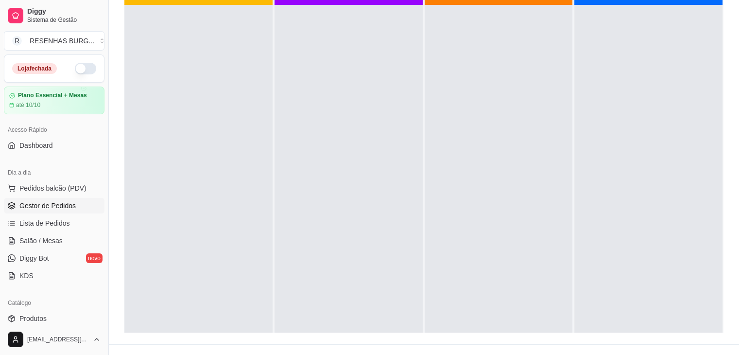
scroll to position [146, 0]
